Goal: Information Seeking & Learning: Find specific fact

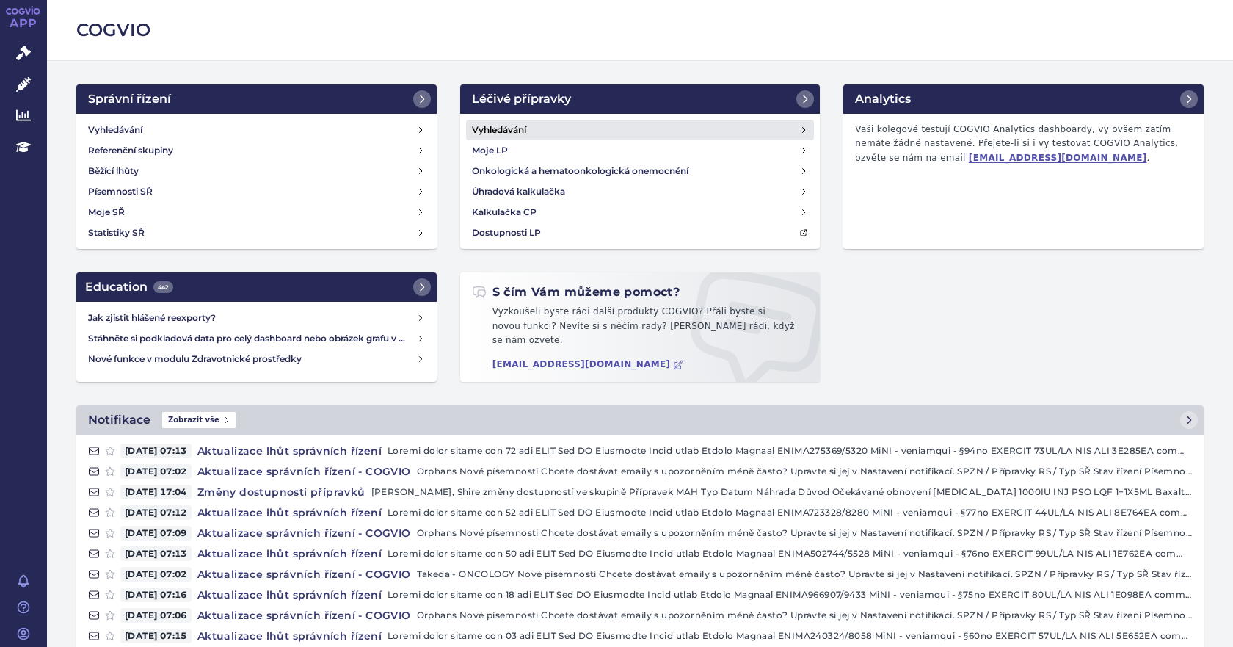
click at [525, 131] on link "Vyhledávání" at bounding box center [640, 130] width 349 height 21
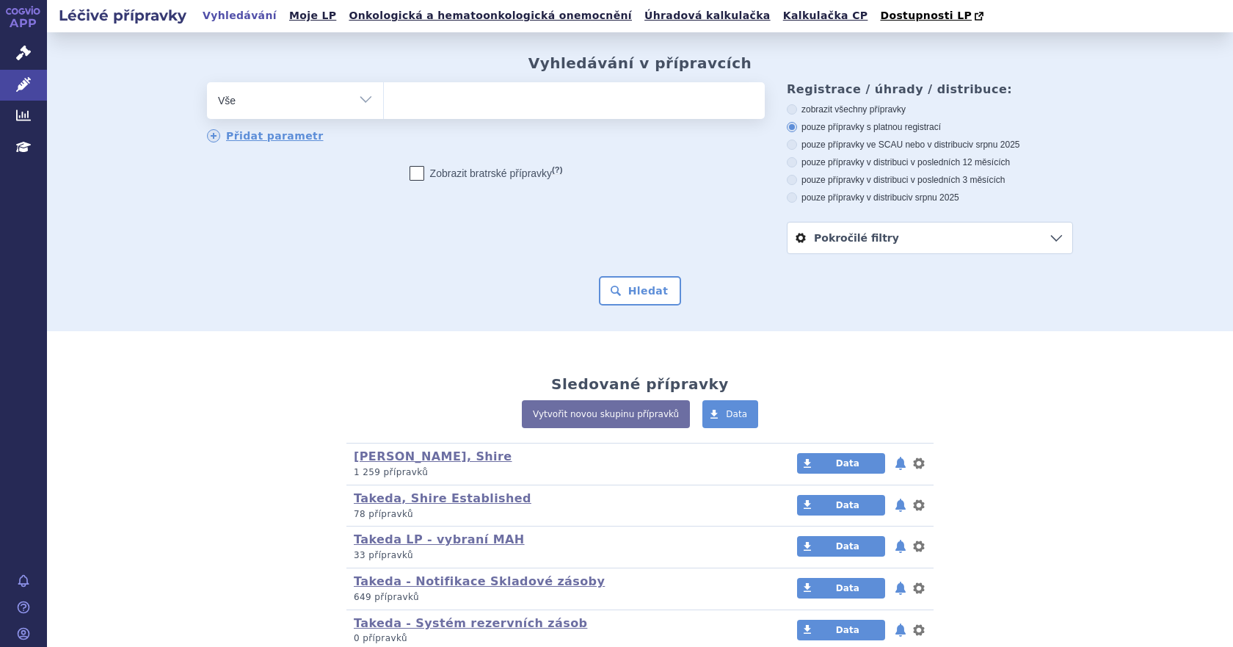
click at [482, 104] on ul at bounding box center [574, 97] width 381 height 31
click at [384, 104] on select at bounding box center [383, 99] width 1 height 37
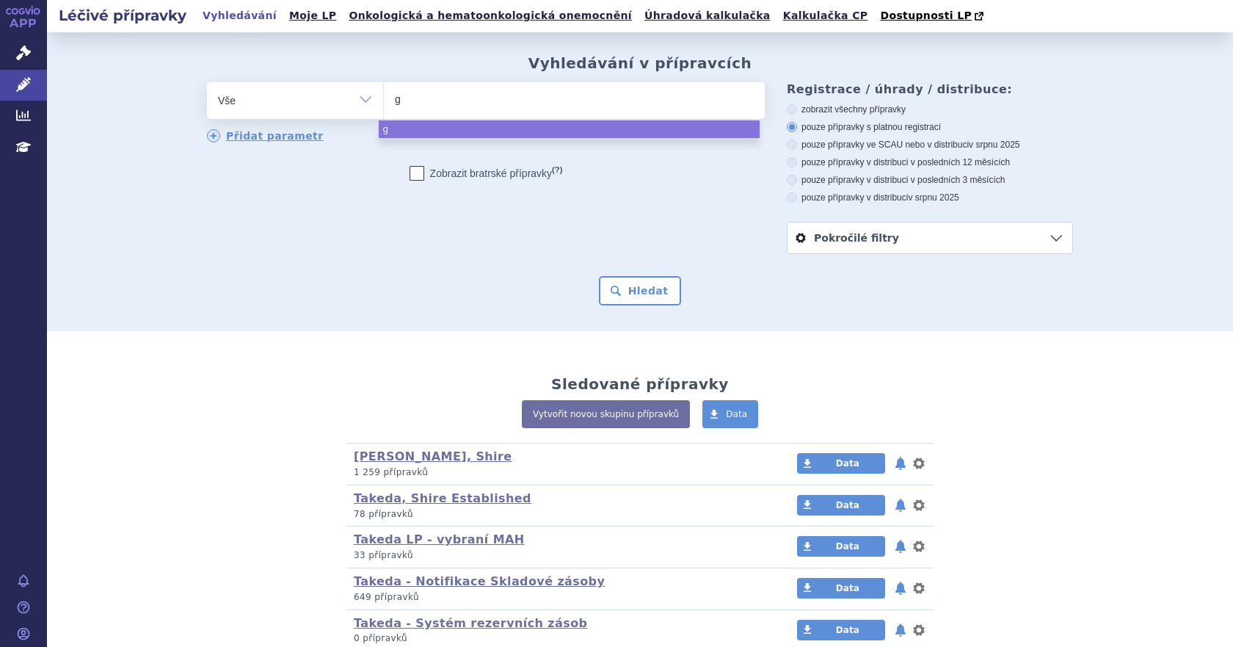
type input "ga"
type input "gam"
type input "gamm"
type input "gammu"
type input "gammune"
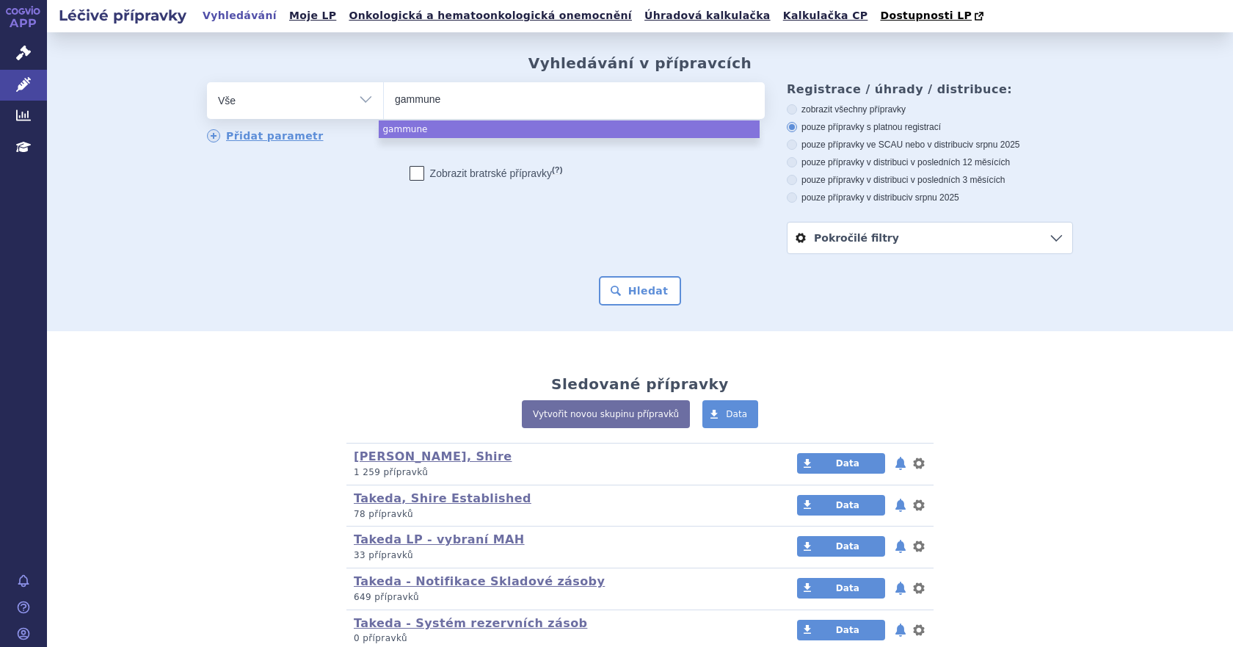
type input "gammunex"
select select "gammunex"
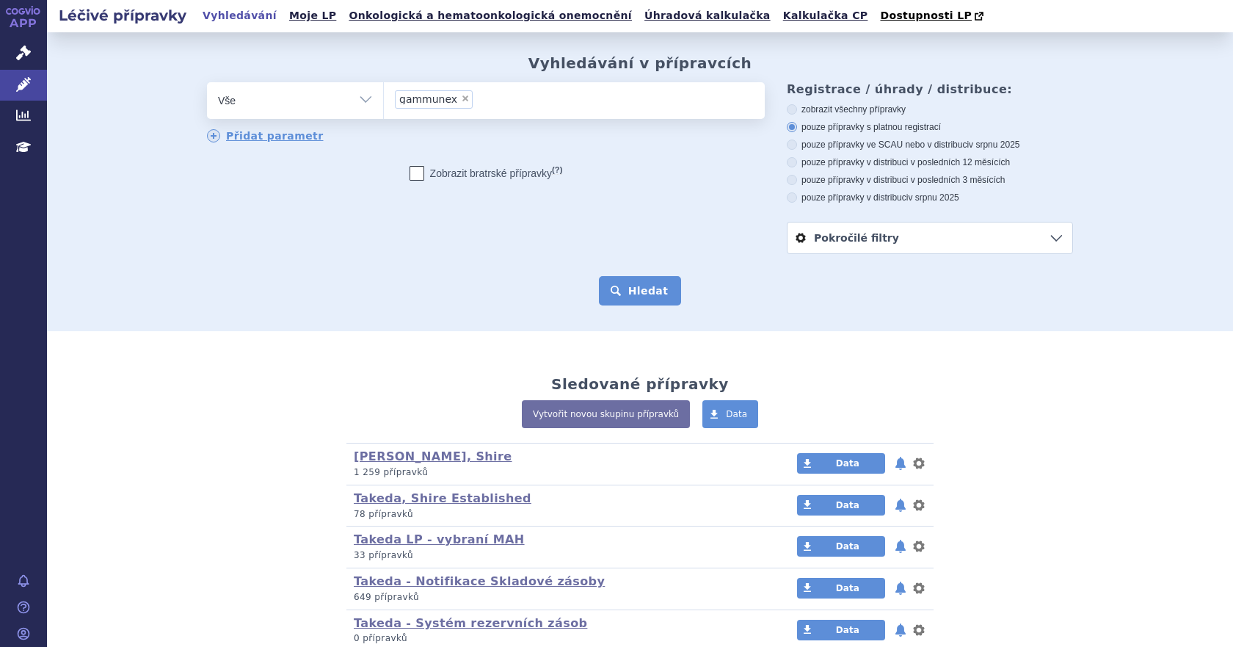
click at [627, 293] on button "Hledat" at bounding box center [640, 290] width 83 height 29
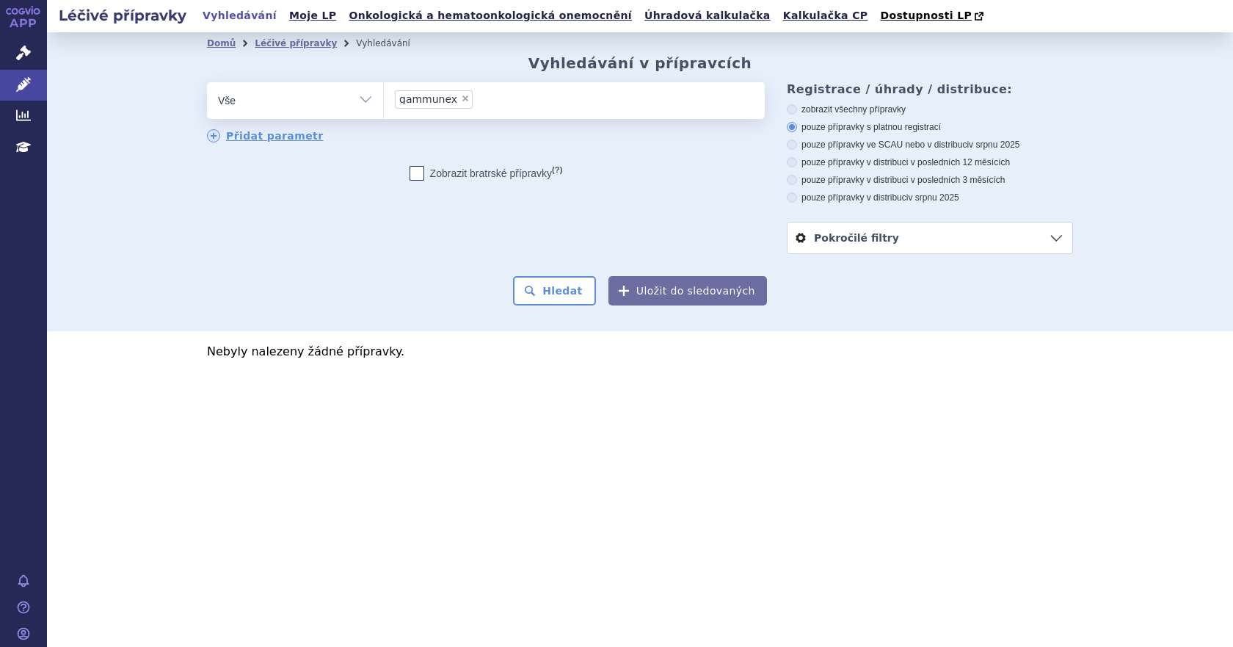
click at [461, 100] on span "×" at bounding box center [465, 98] width 9 height 9
click at [384, 100] on select "gammunex" at bounding box center [383, 99] width 1 height 37
select select
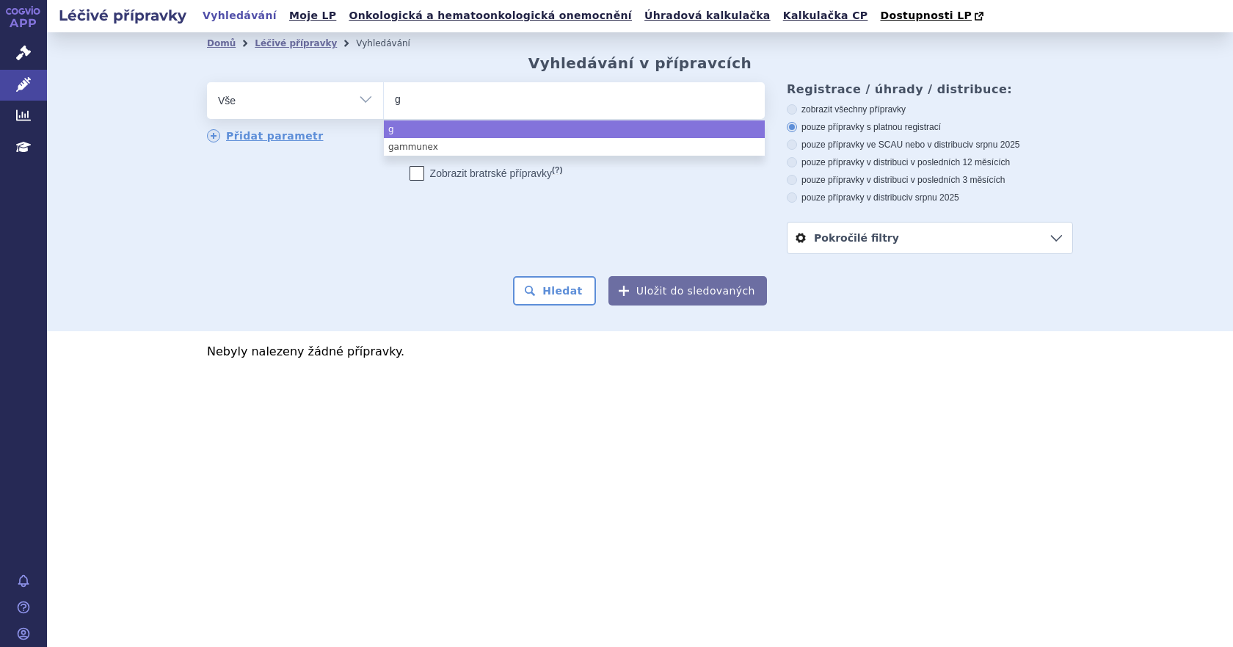
type input "ga"
type input "gam"
type input "gamu"
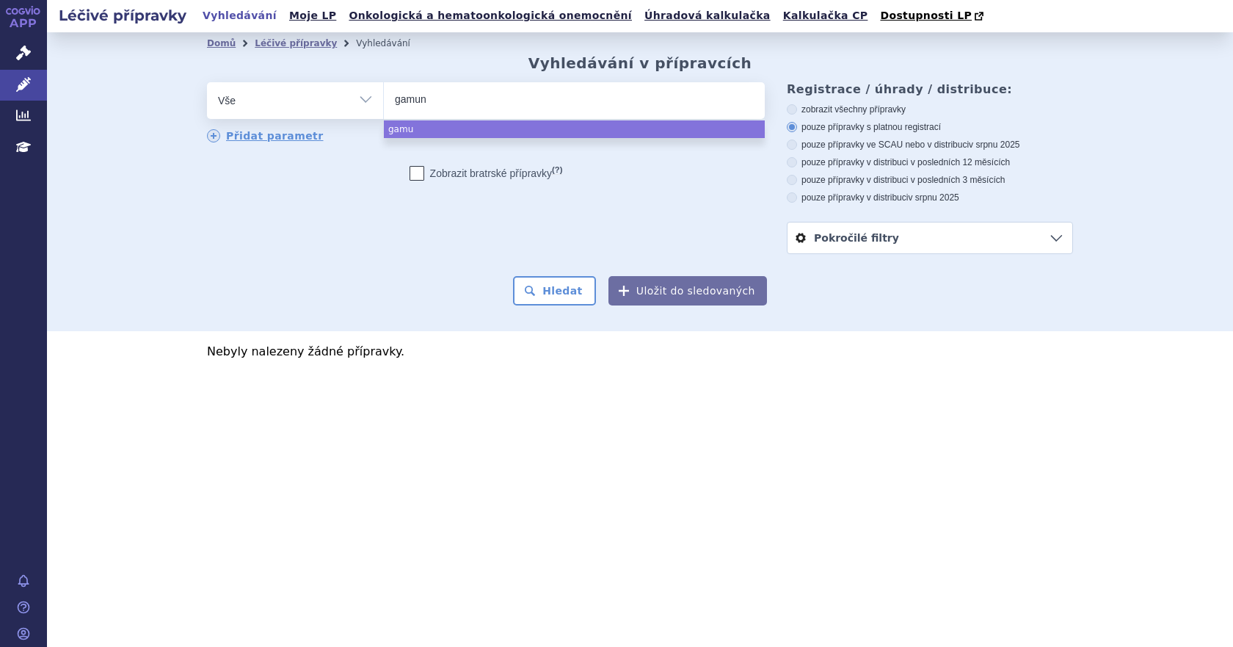
type input "gamune"
type input "gamunex"
select select "gamunex"
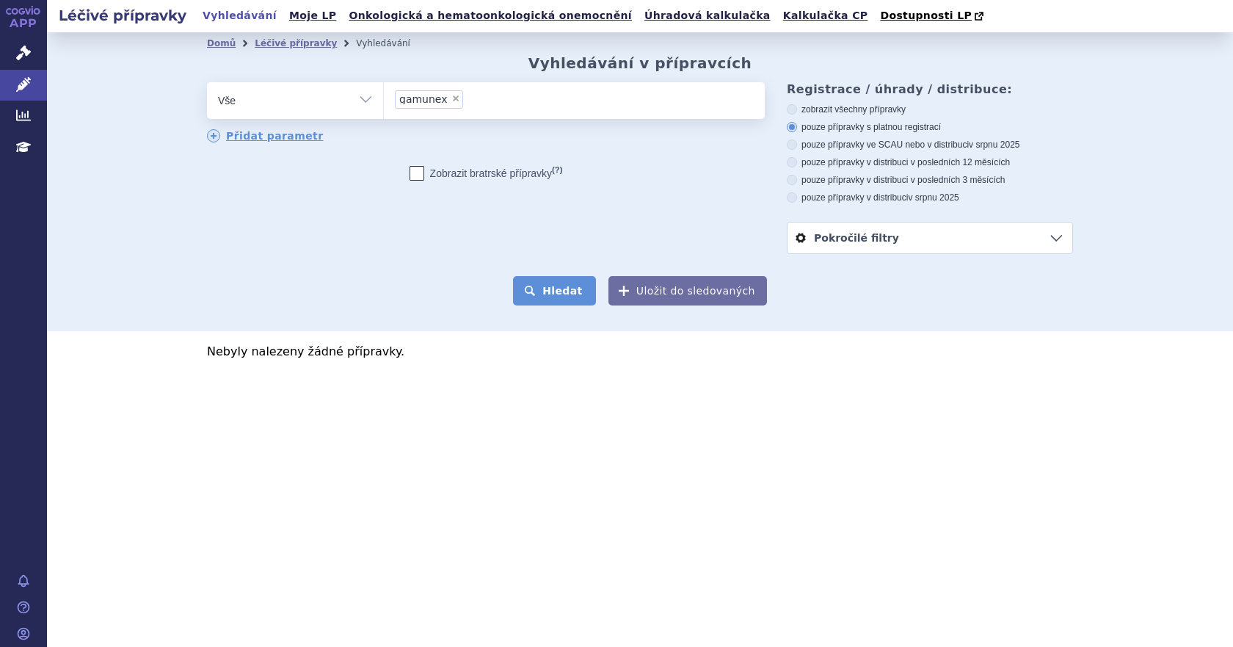
click at [560, 291] on button "Hledat" at bounding box center [554, 290] width 83 height 29
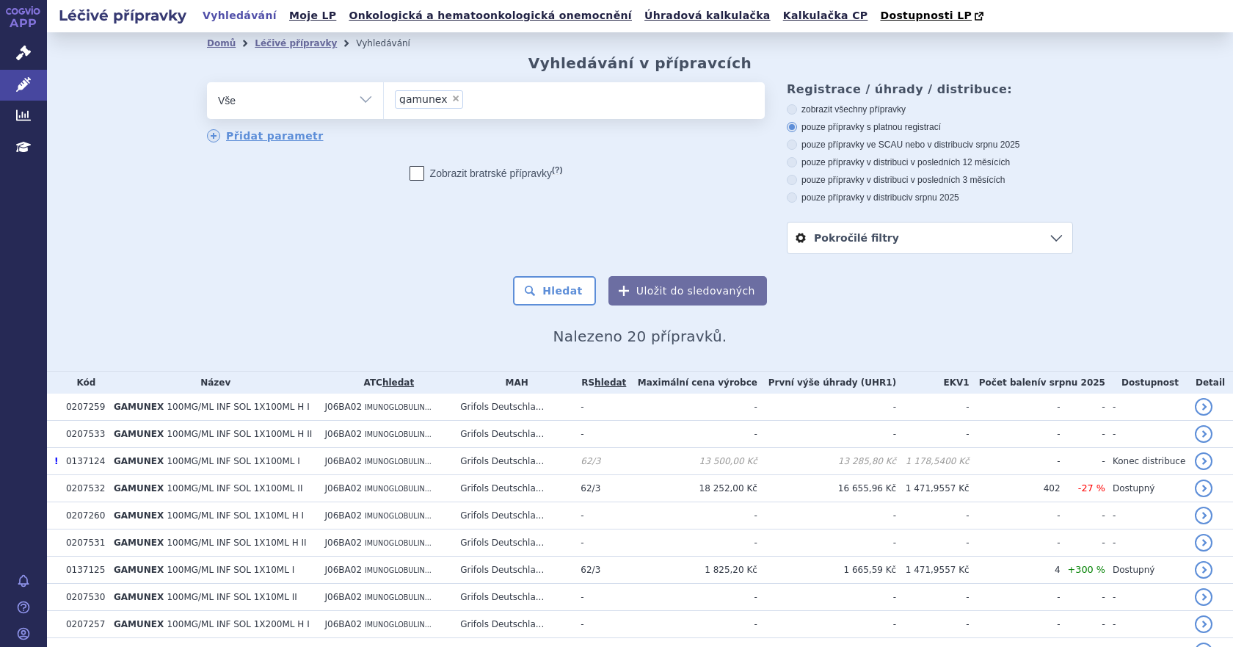
click at [787, 148] on icon at bounding box center [792, 144] width 10 height 10
click at [788, 148] on input "pouze přípravky ve SCAU nebo v distribuci v srpnu 2025" at bounding box center [793, 147] width 10 height 10
radio input "true"
click at [573, 290] on button "Hledat" at bounding box center [554, 290] width 83 height 29
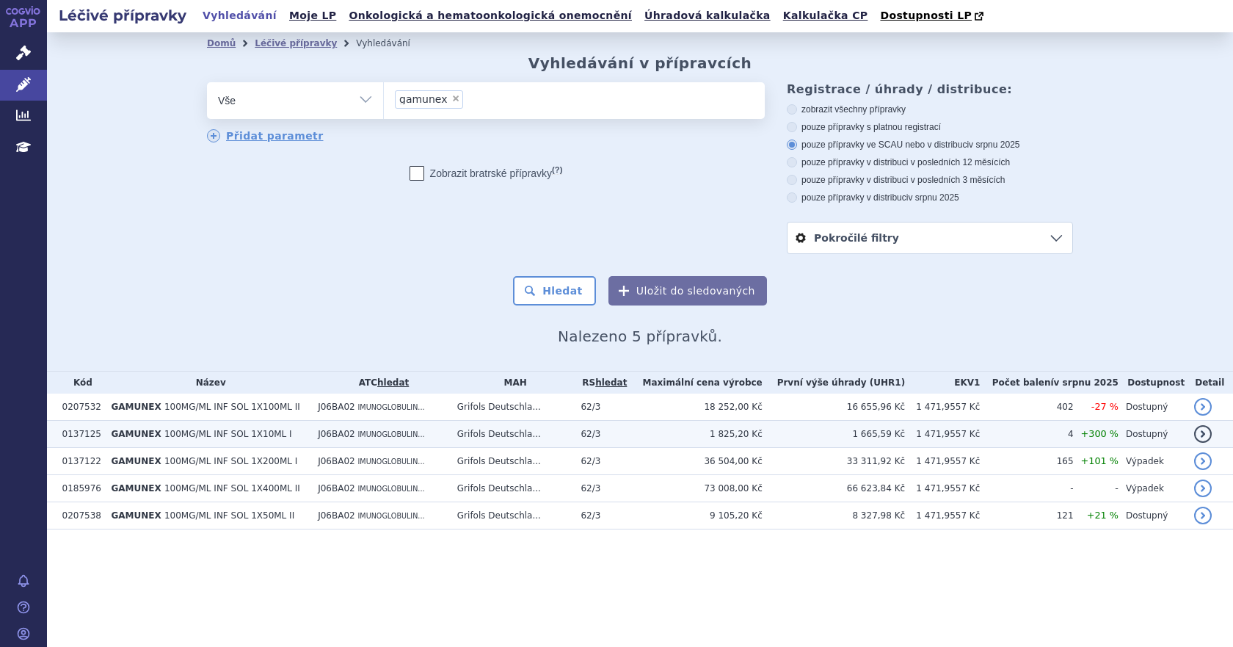
click at [407, 435] on span "IMUNOGLOBULIN..." at bounding box center [391, 434] width 67 height 8
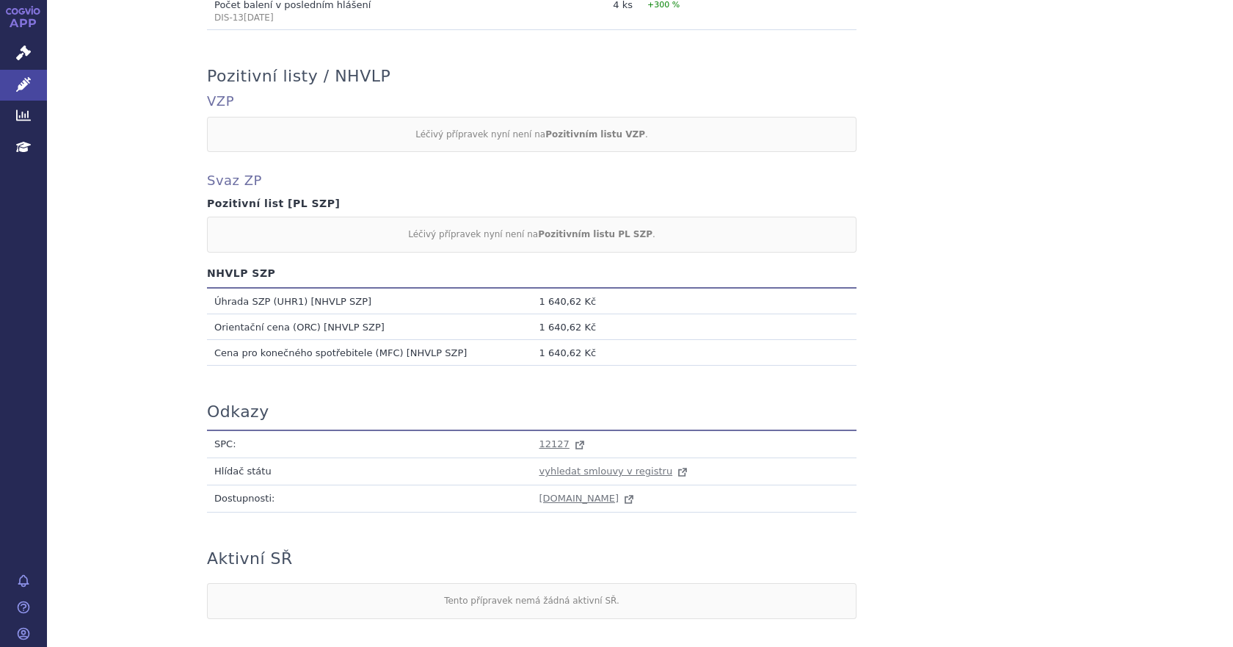
scroll to position [1239, 0]
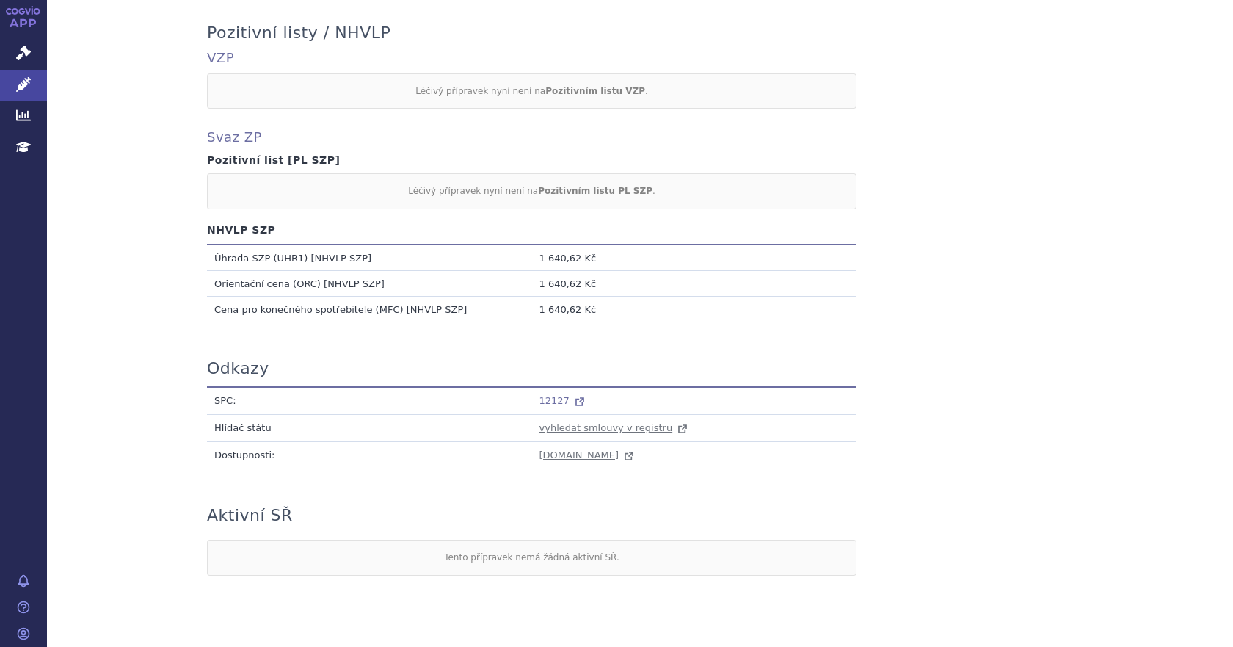
click at [545, 404] on span "12127" at bounding box center [555, 400] width 30 height 11
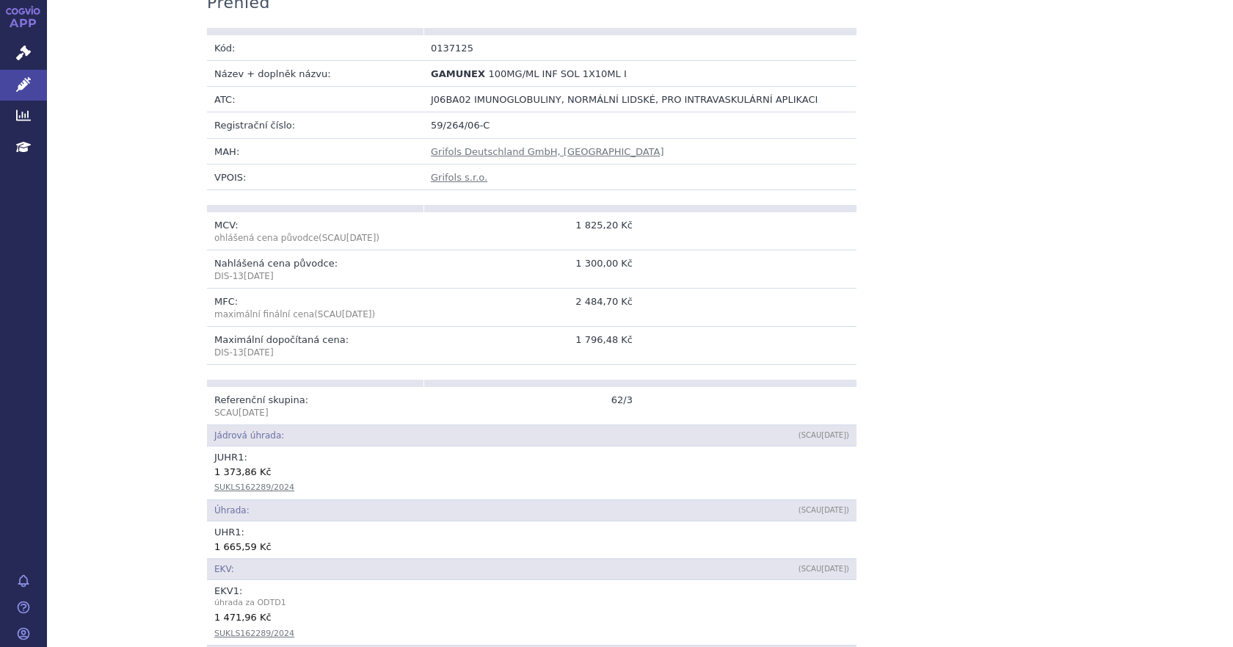
scroll to position [0, 0]
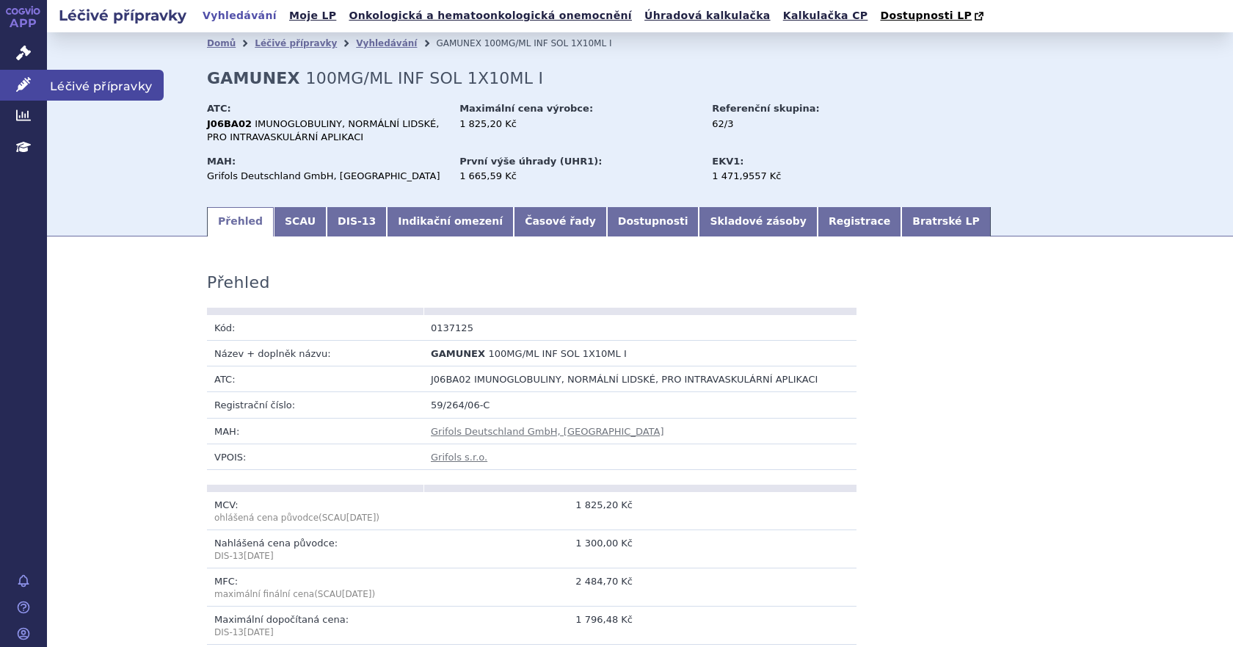
click at [28, 87] on icon at bounding box center [23, 84] width 15 height 15
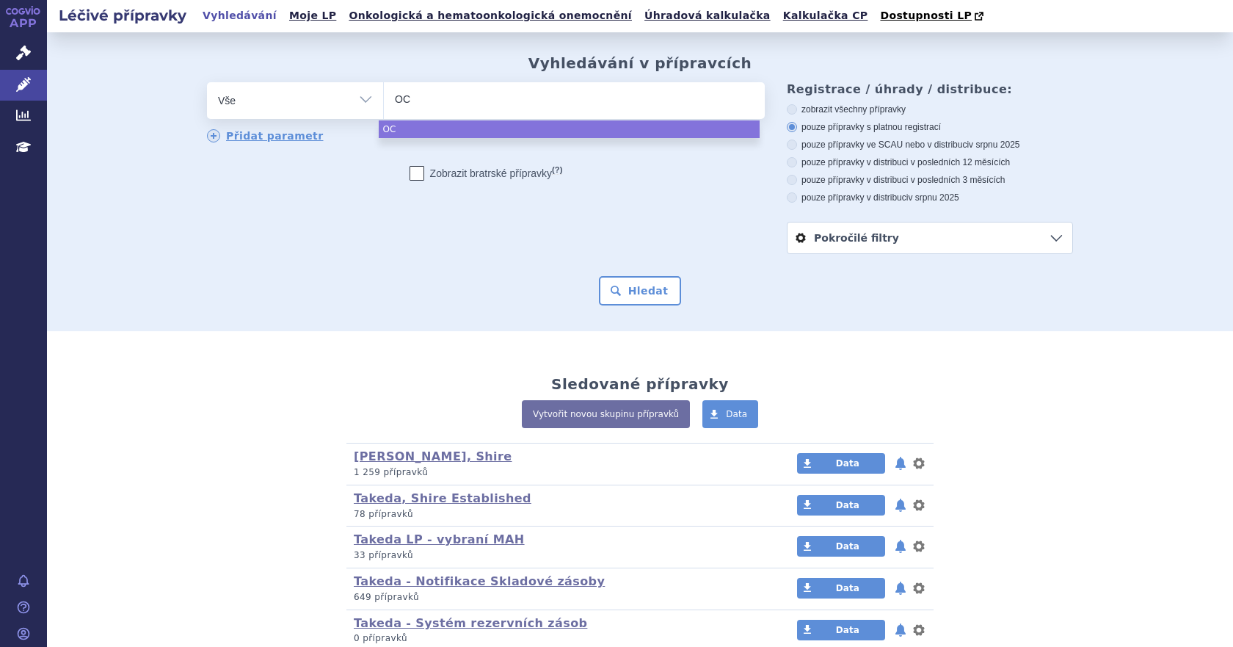
select select
type input "OCTA"
type input "OCTAG"
type input "OCTAGM"
type input "OCTAG"
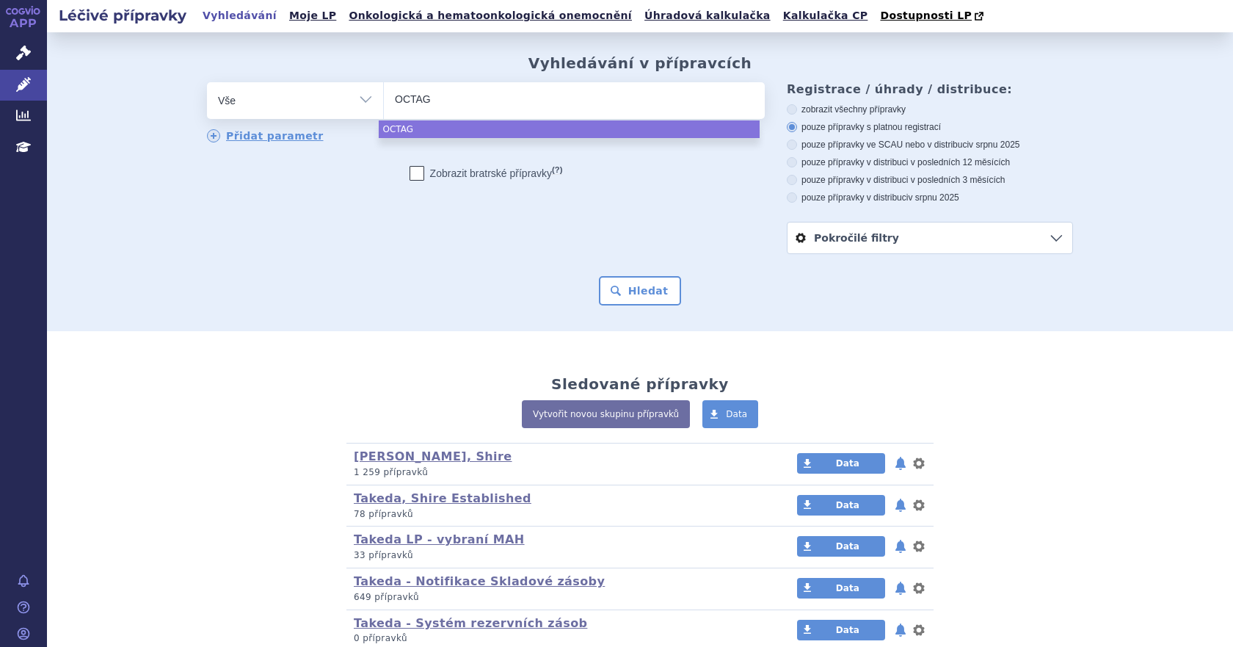
type input "OCTAGA"
type input "OCTAGAM"
select select "OCTAGAM"
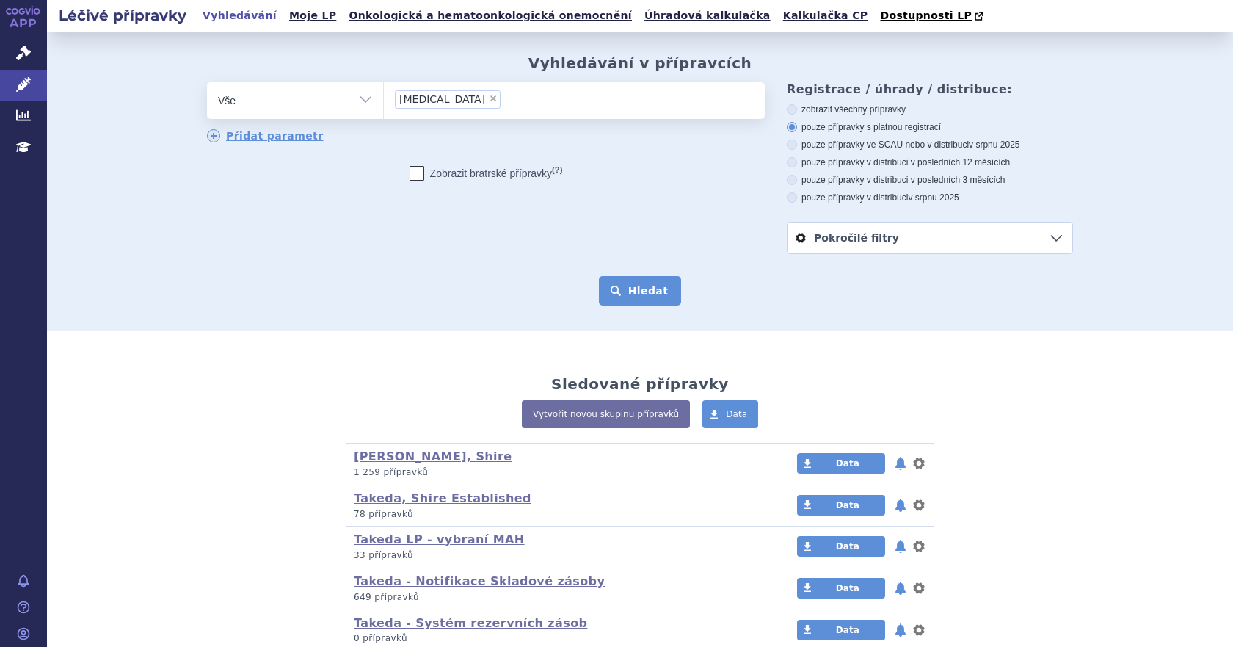
click at [632, 285] on button "Hledat" at bounding box center [640, 290] width 83 height 29
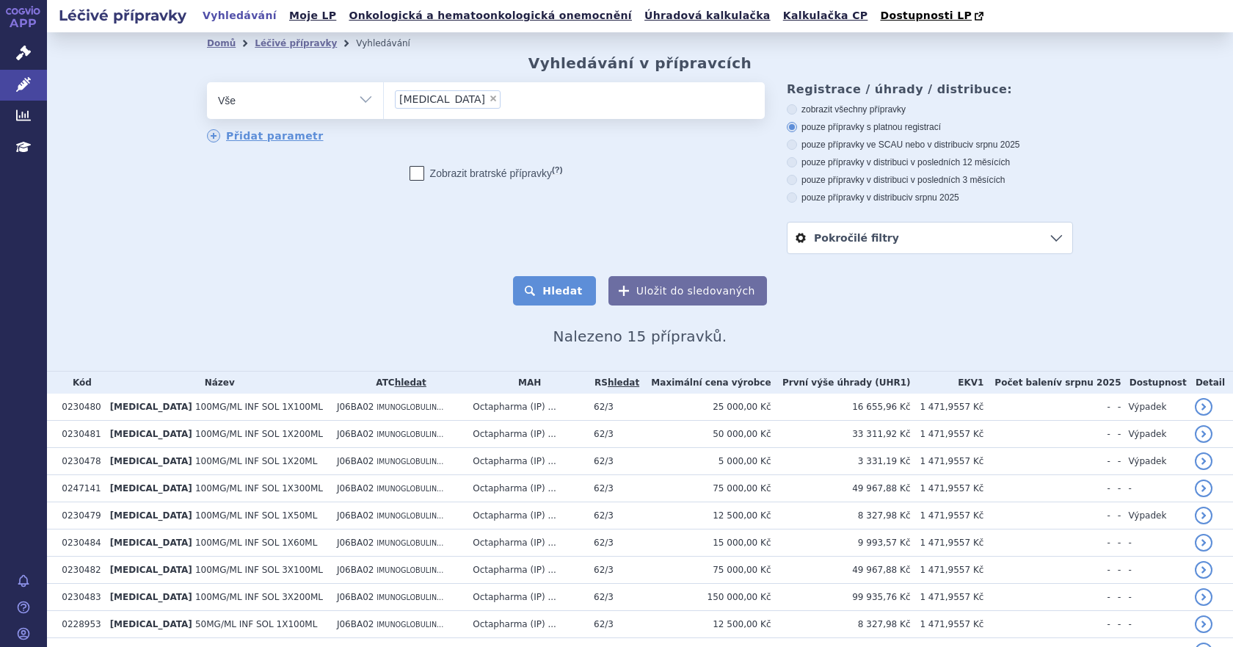
click at [554, 291] on button "Hledat" at bounding box center [554, 290] width 83 height 29
click at [489, 101] on span "×" at bounding box center [493, 98] width 9 height 9
click at [384, 101] on select "[MEDICAL_DATA]" at bounding box center [383, 99] width 1 height 37
select select
click at [434, 103] on ul at bounding box center [574, 97] width 381 height 31
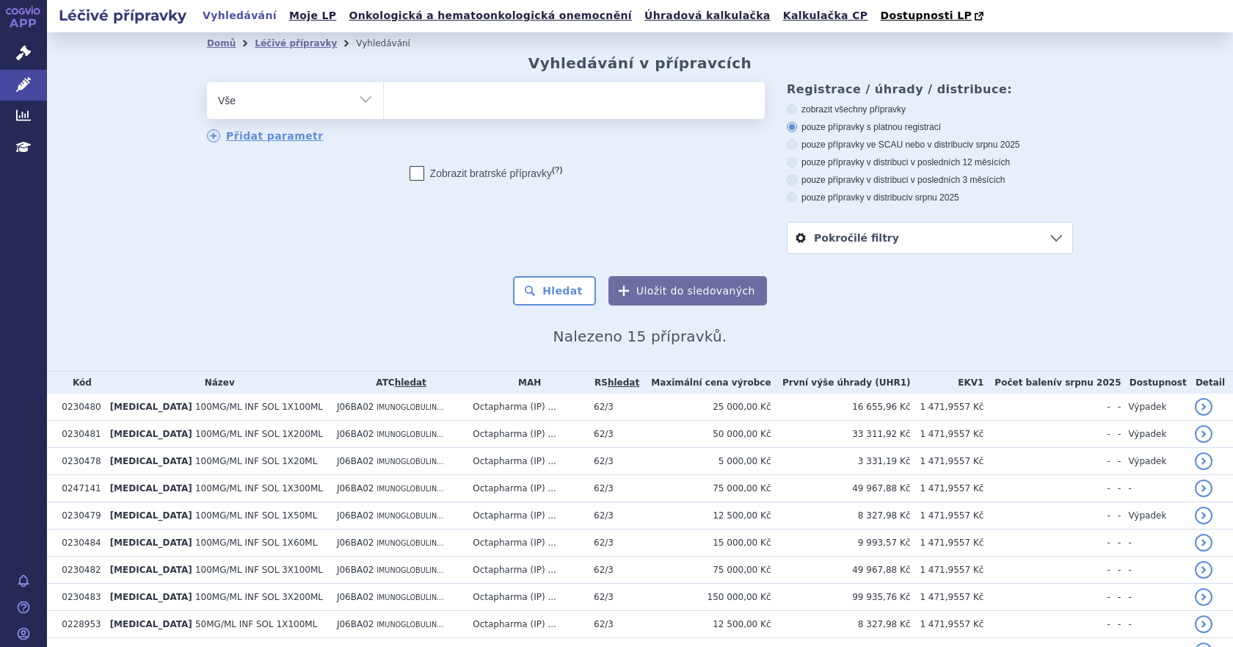
click at [384, 103] on select "[MEDICAL_DATA]" at bounding box center [383, 99] width 1 height 37
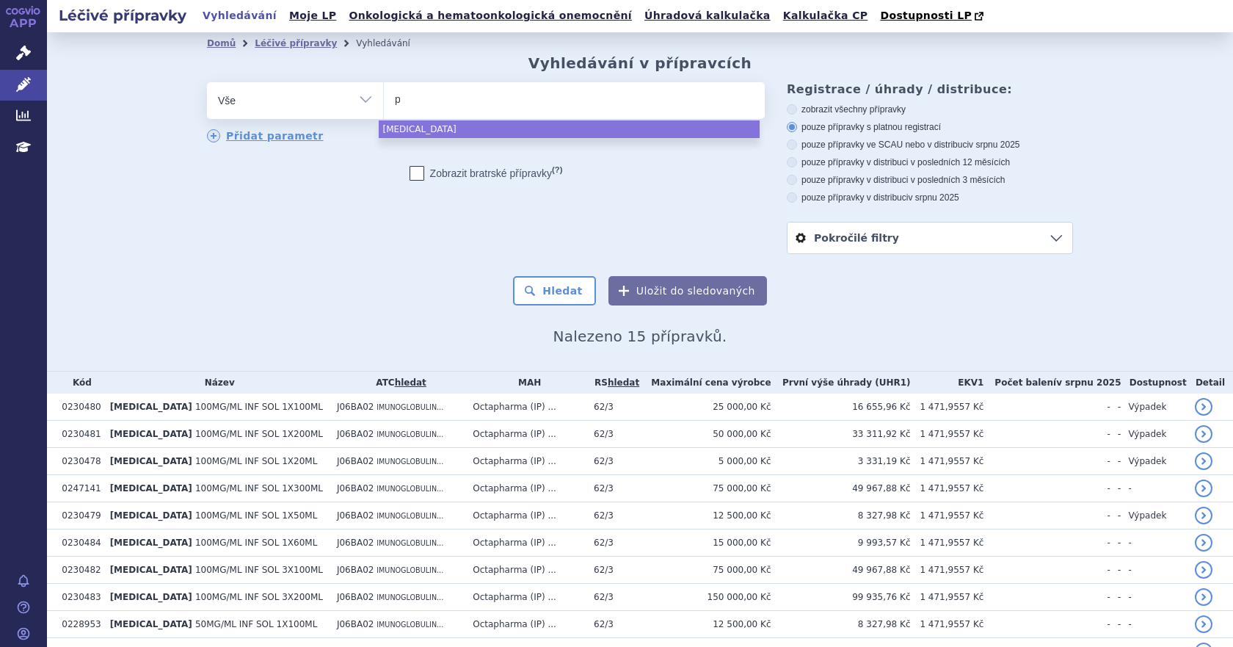
type input "pa"
type input "pan"
type input "panzy"
type input "panzyh"
type input "panzy"
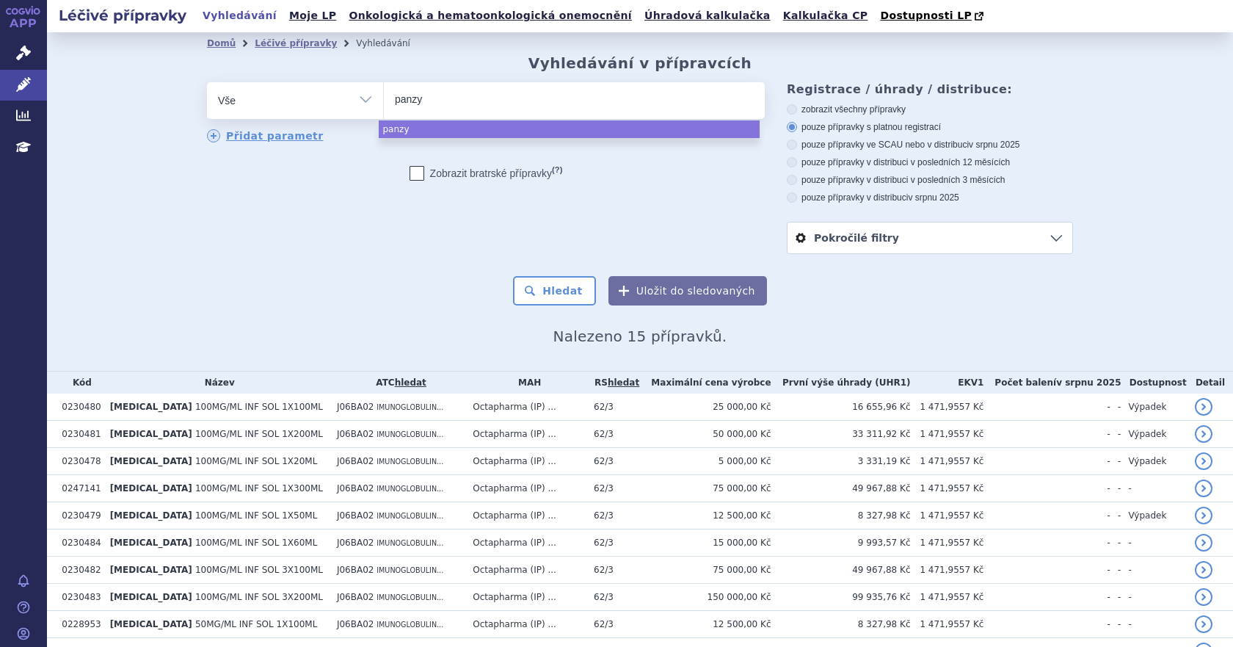
type input "panzyg"
type input "panzyga"
select select "panzyga"
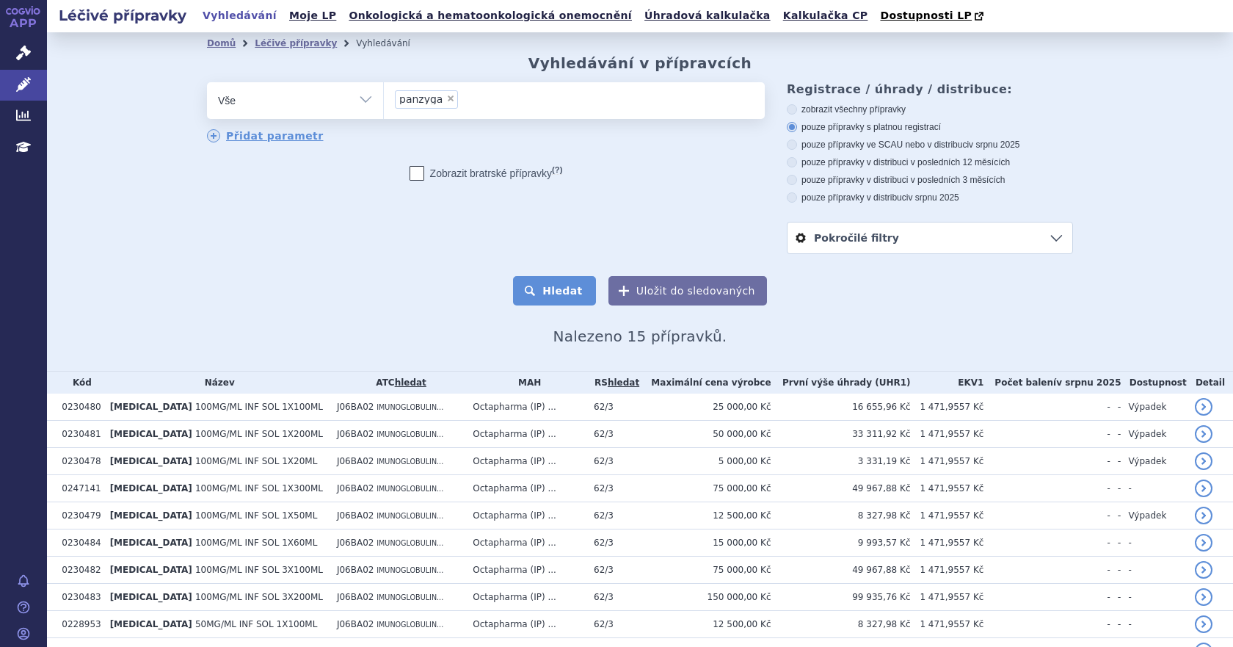
click at [562, 288] on button "Hledat" at bounding box center [554, 290] width 83 height 29
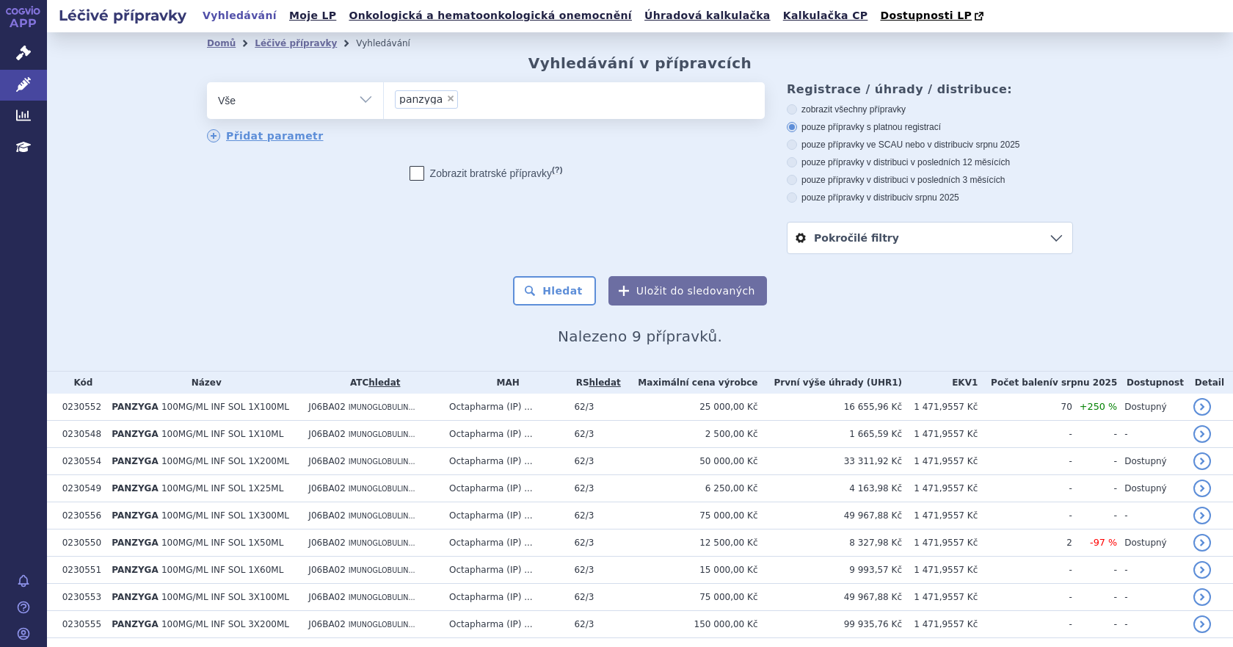
click at [446, 102] on span "×" at bounding box center [450, 98] width 9 height 9
click at [384, 102] on select "panzyga" at bounding box center [383, 99] width 1 height 37
select select
click at [426, 103] on ul at bounding box center [574, 97] width 381 height 31
click at [384, 103] on select "panzyga" at bounding box center [383, 99] width 1 height 37
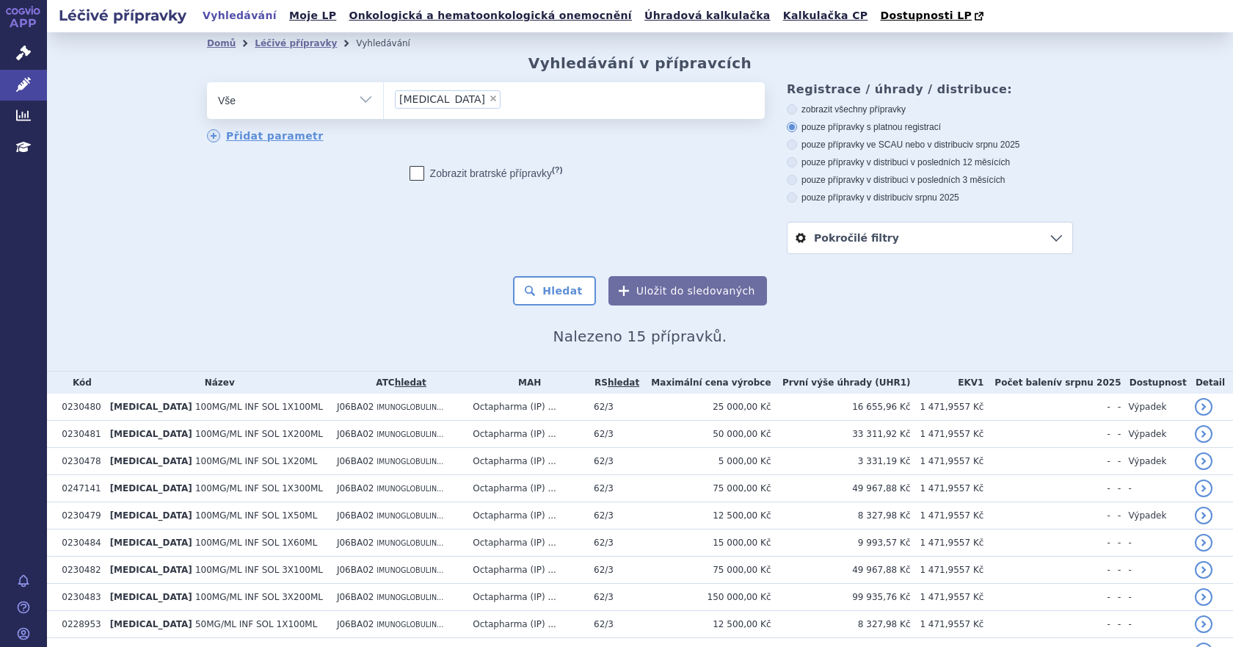
select select
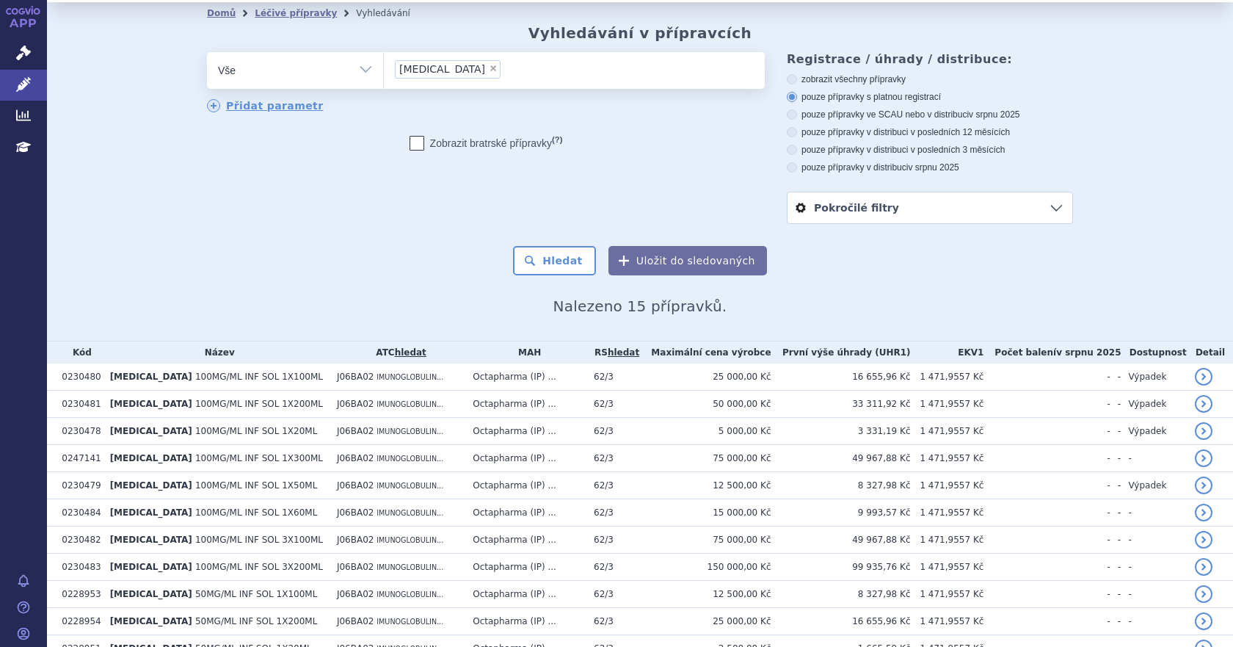
scroll to position [13, 0]
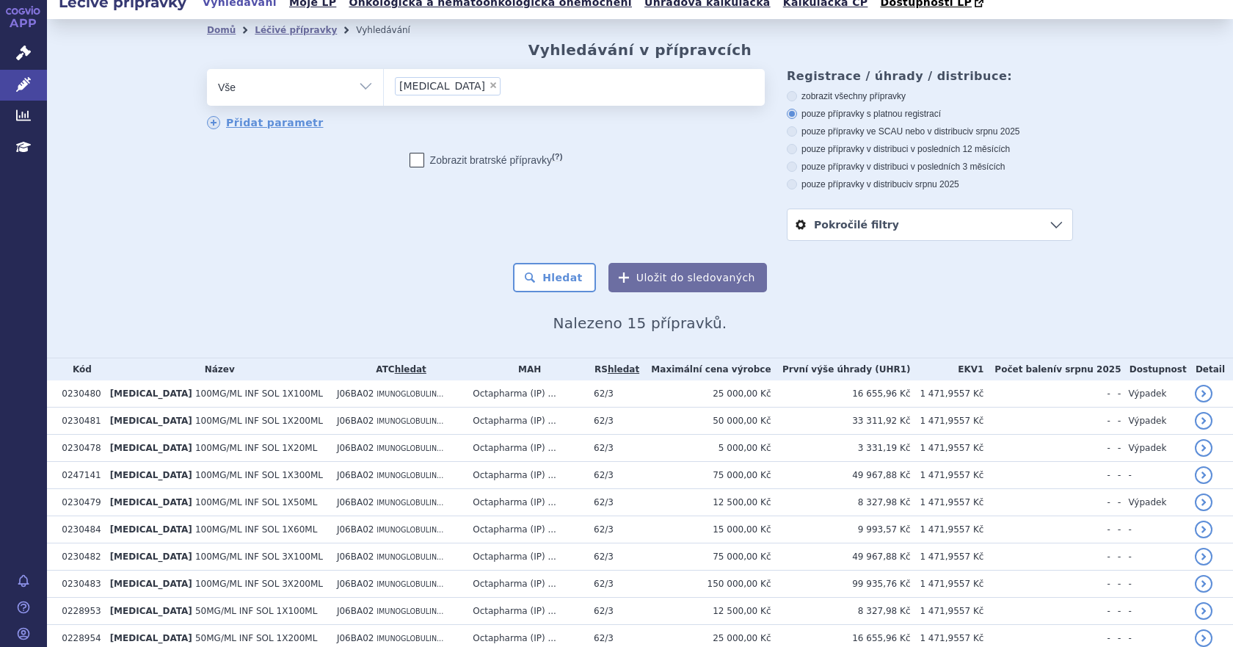
click at [787, 152] on icon at bounding box center [792, 149] width 10 height 10
click at [788, 152] on input "pouze přípravky v distribuci v posledních 12 měsících" at bounding box center [793, 151] width 10 height 10
radio input "true"
click at [561, 273] on button "Hledat" at bounding box center [554, 277] width 83 height 29
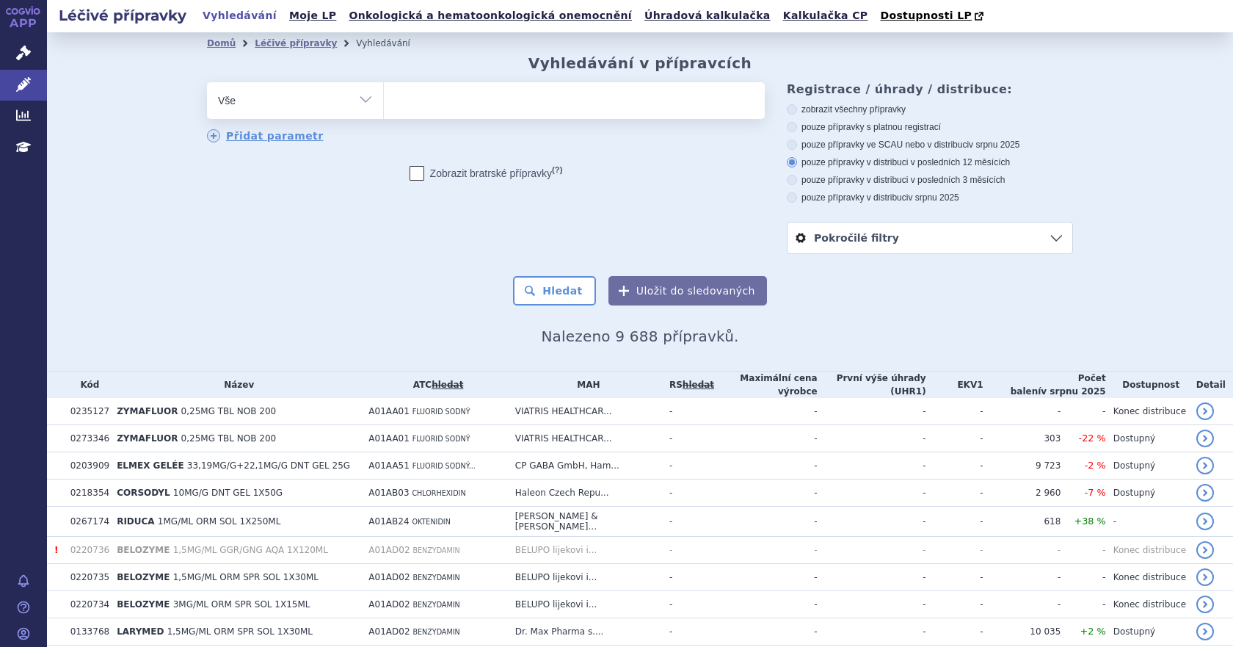
click at [427, 107] on ul at bounding box center [574, 97] width 381 height 31
click at [384, 107] on select at bounding box center [383, 99] width 1 height 37
type input "pa"
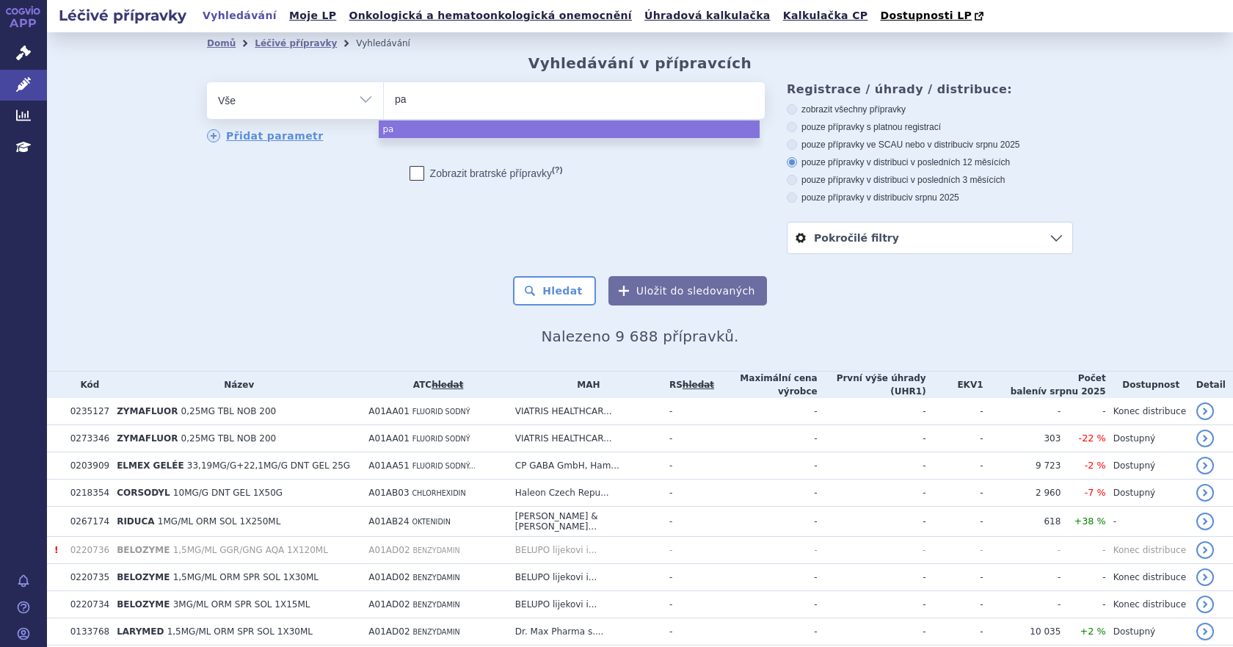
type input "p"
type input "oc"
type input "oct"
type input "octa"
type input "octag"
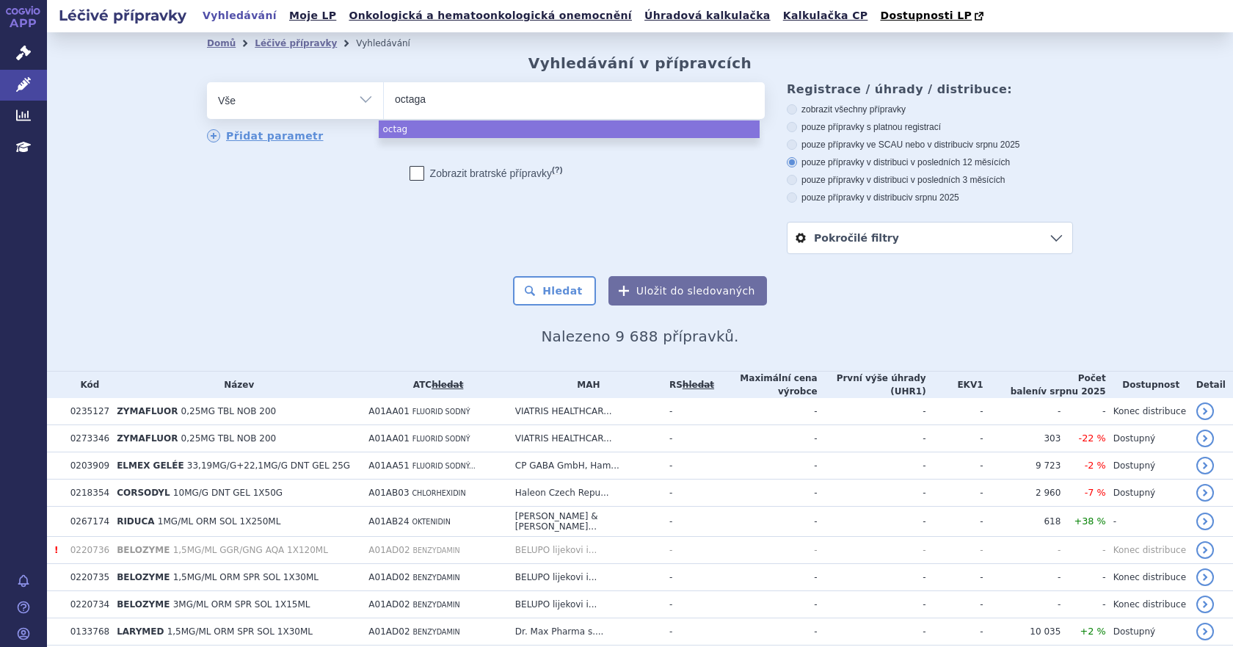
type input "octagam"
select select "octagam"
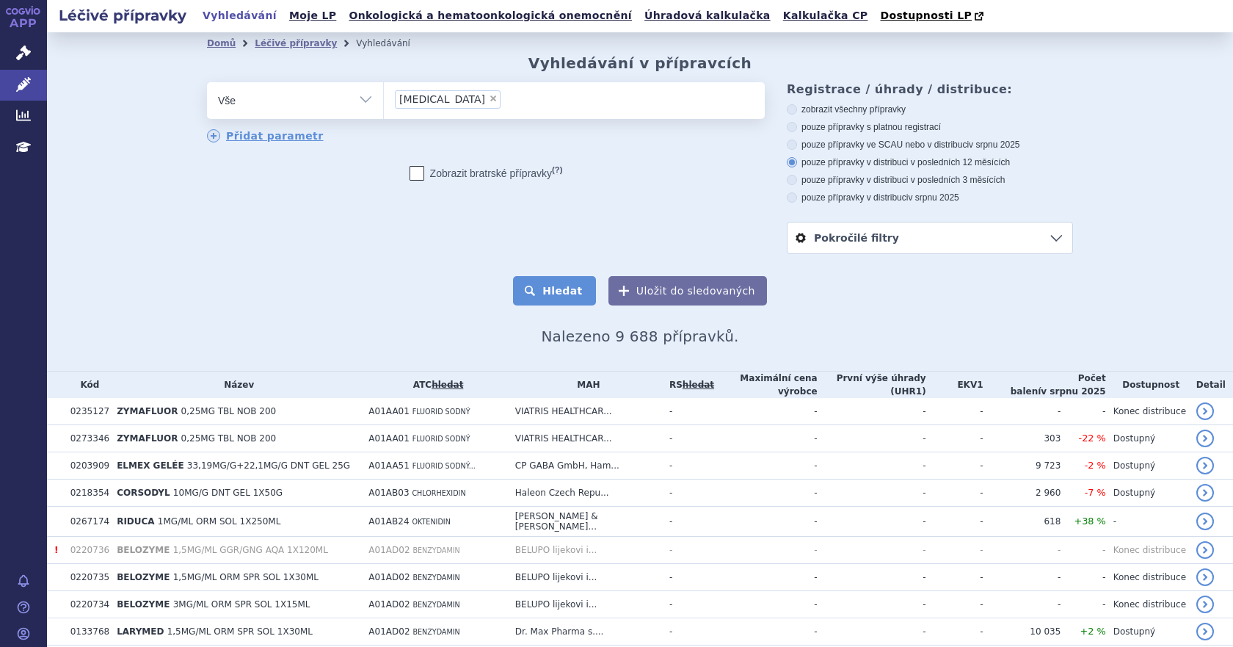
click at [557, 299] on button "Hledat" at bounding box center [554, 290] width 83 height 29
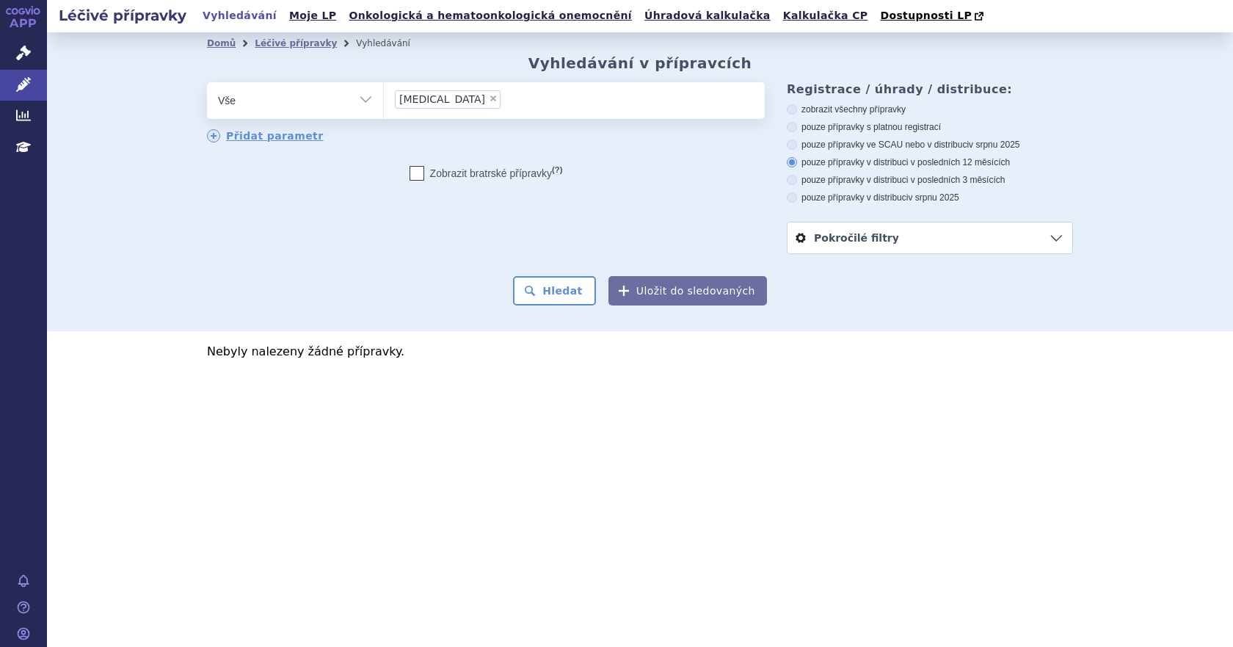
click at [798, 129] on label "pouze přípravky s platnou registrací" at bounding box center [930, 127] width 286 height 12
click at [798, 129] on input "pouze přípravky s platnou registrací" at bounding box center [793, 129] width 10 height 10
radio input "true"
click at [580, 280] on button "Hledat" at bounding box center [554, 290] width 83 height 29
